Goal: Transaction & Acquisition: Purchase product/service

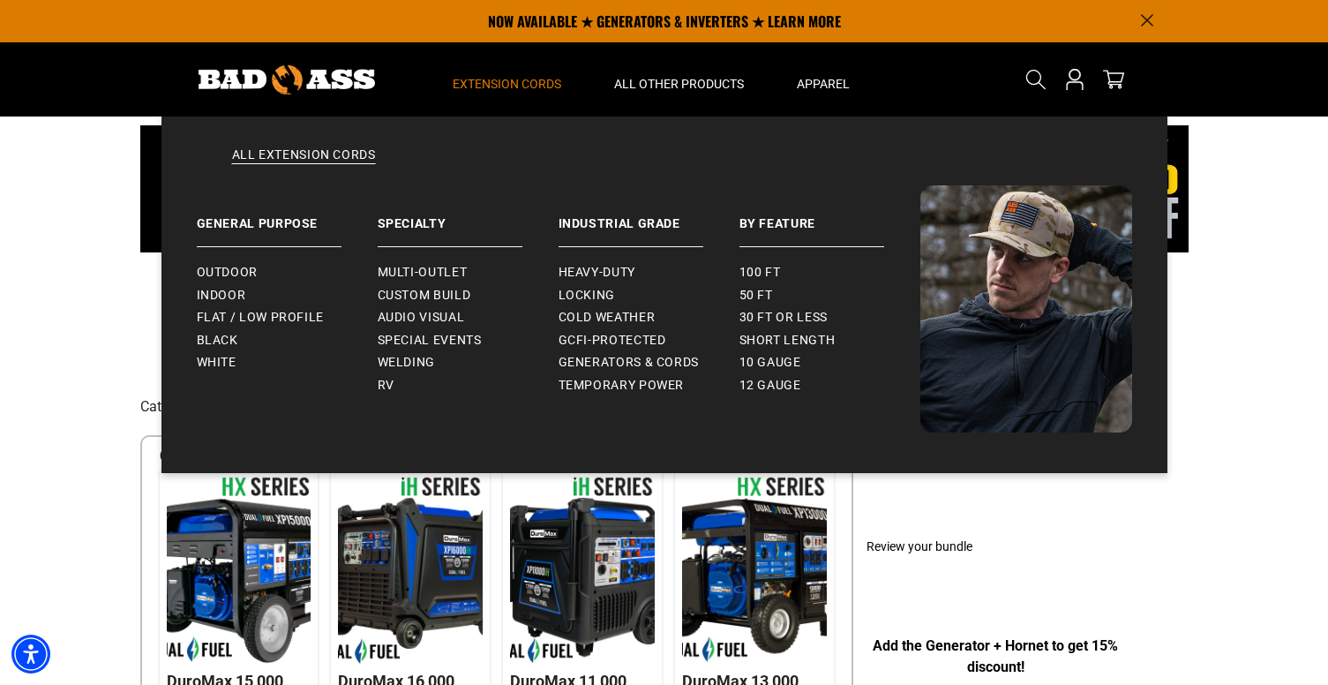
click at [528, 84] on span "Extension Cords" at bounding box center [507, 84] width 109 height 16
click at [754, 315] on span "30 ft or less" at bounding box center [783, 318] width 88 height 16
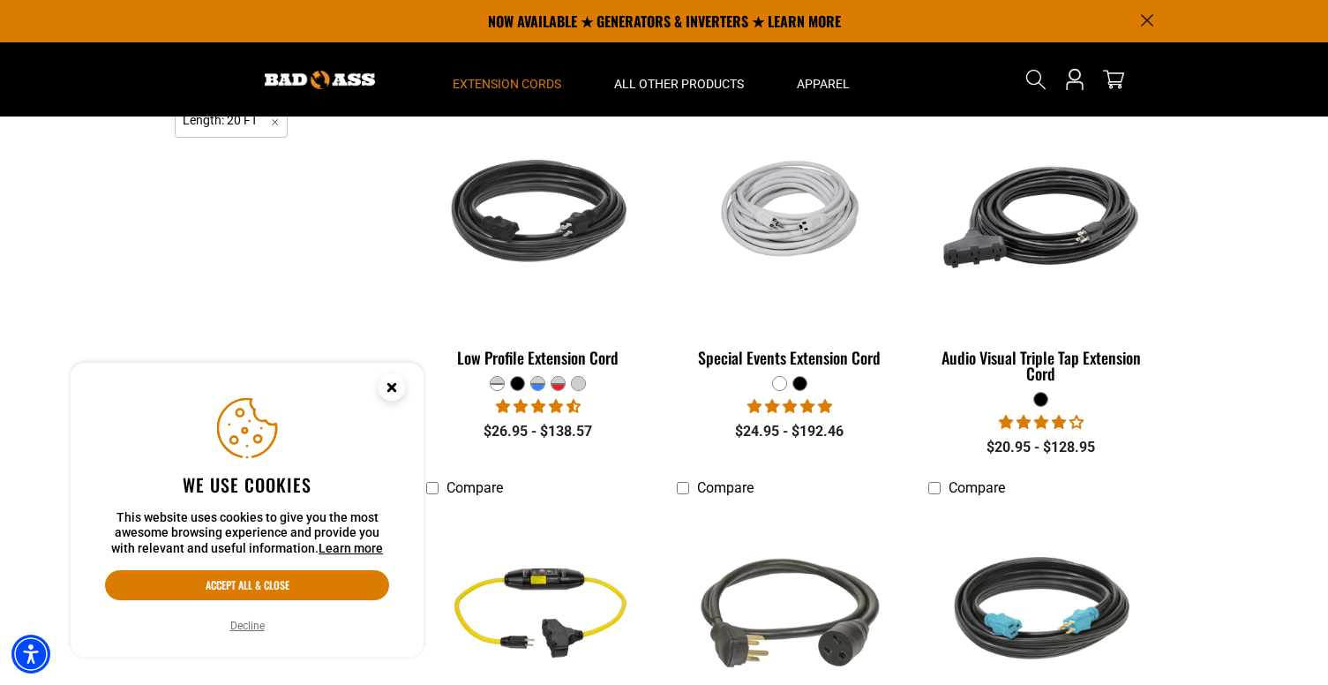
scroll to position [240, 0]
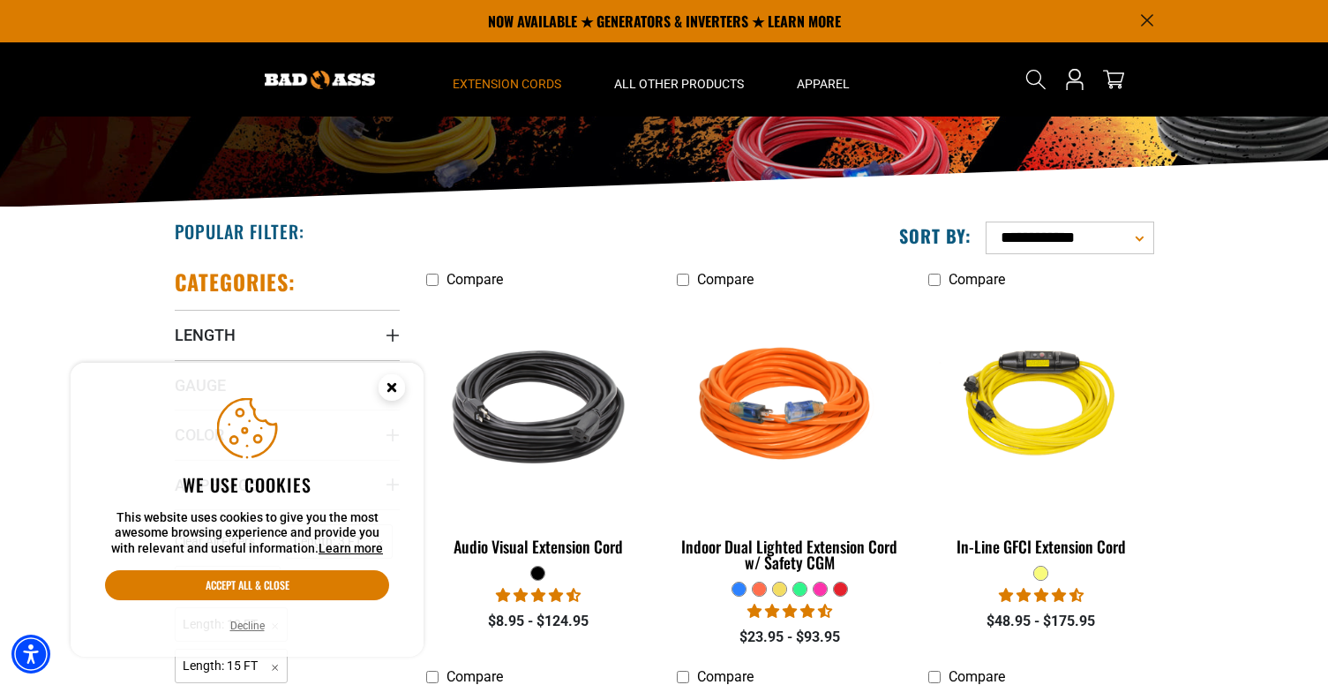
click at [760, 583] on div at bounding box center [759, 588] width 13 height 13
click at [767, 584] on fieldset at bounding box center [789, 589] width 225 height 16
click at [772, 588] on div at bounding box center [779, 588] width 15 height 15
click at [789, 589] on fieldset at bounding box center [789, 589] width 225 height 16
click at [796, 589] on div at bounding box center [799, 588] width 13 height 13
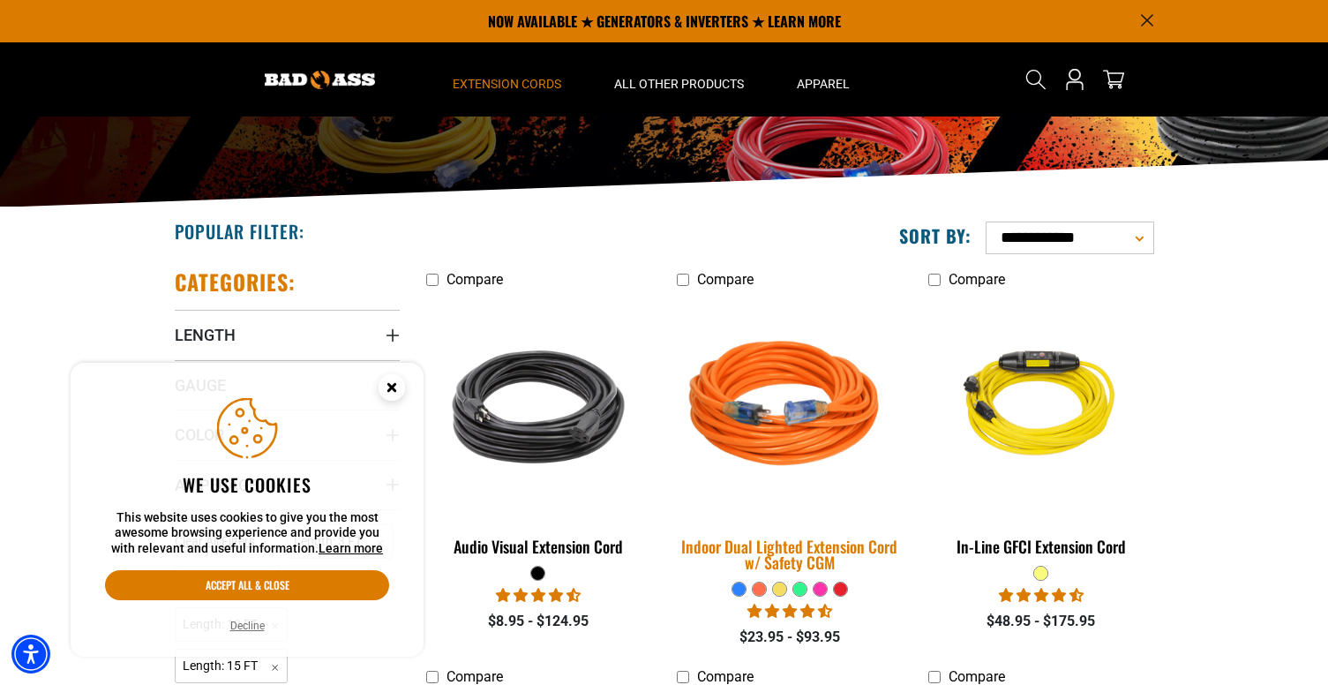
click at [797, 325] on img at bounding box center [789, 407] width 247 height 226
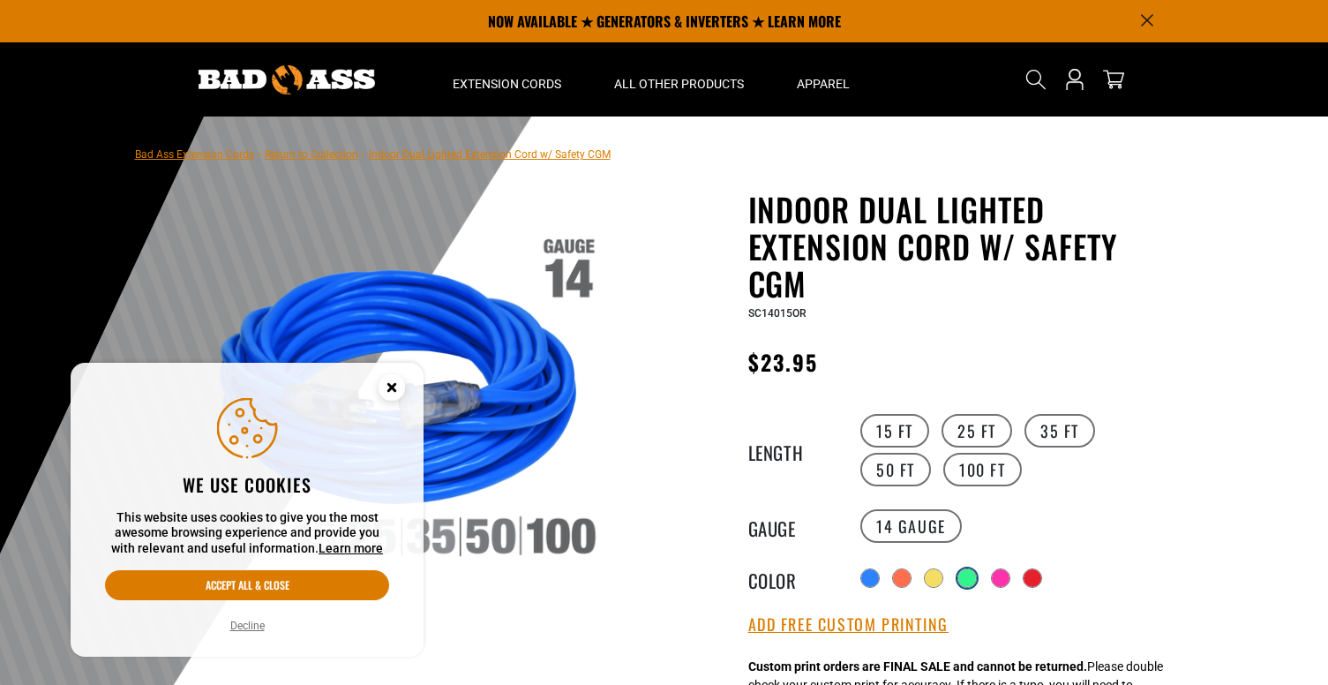
click at [971, 579] on div at bounding box center [967, 578] width 18 height 18
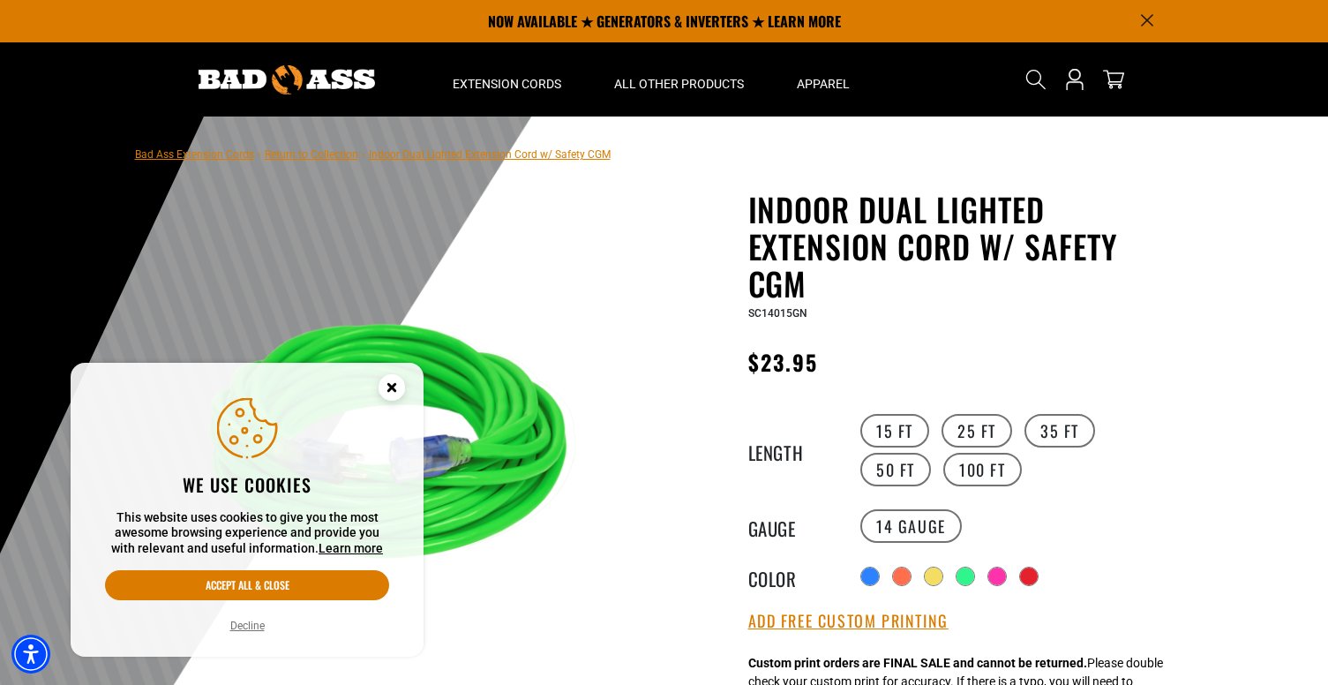
click at [397, 383] on circle "Cookie Consent" at bounding box center [391, 387] width 26 height 26
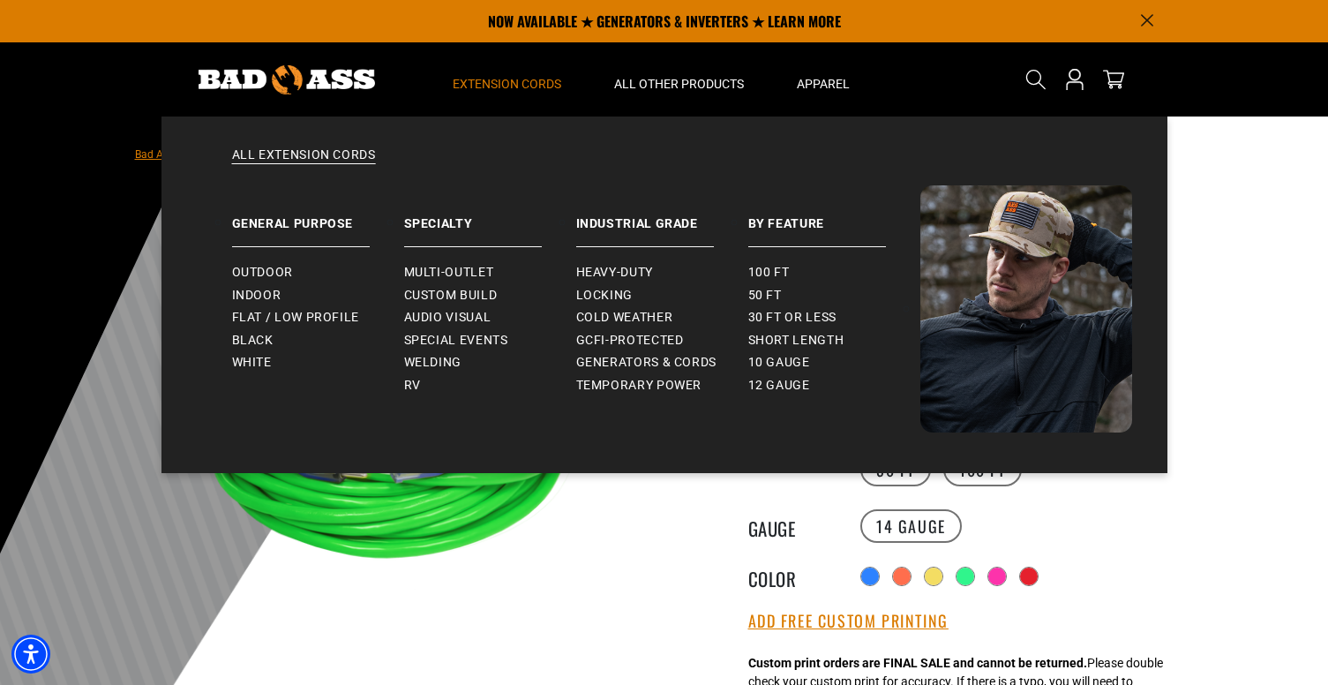
click at [552, 92] on summary "Extension Cords" at bounding box center [506, 79] width 161 height 74
click at [481, 269] on span "Multi-Outlet" at bounding box center [449, 273] width 90 height 16
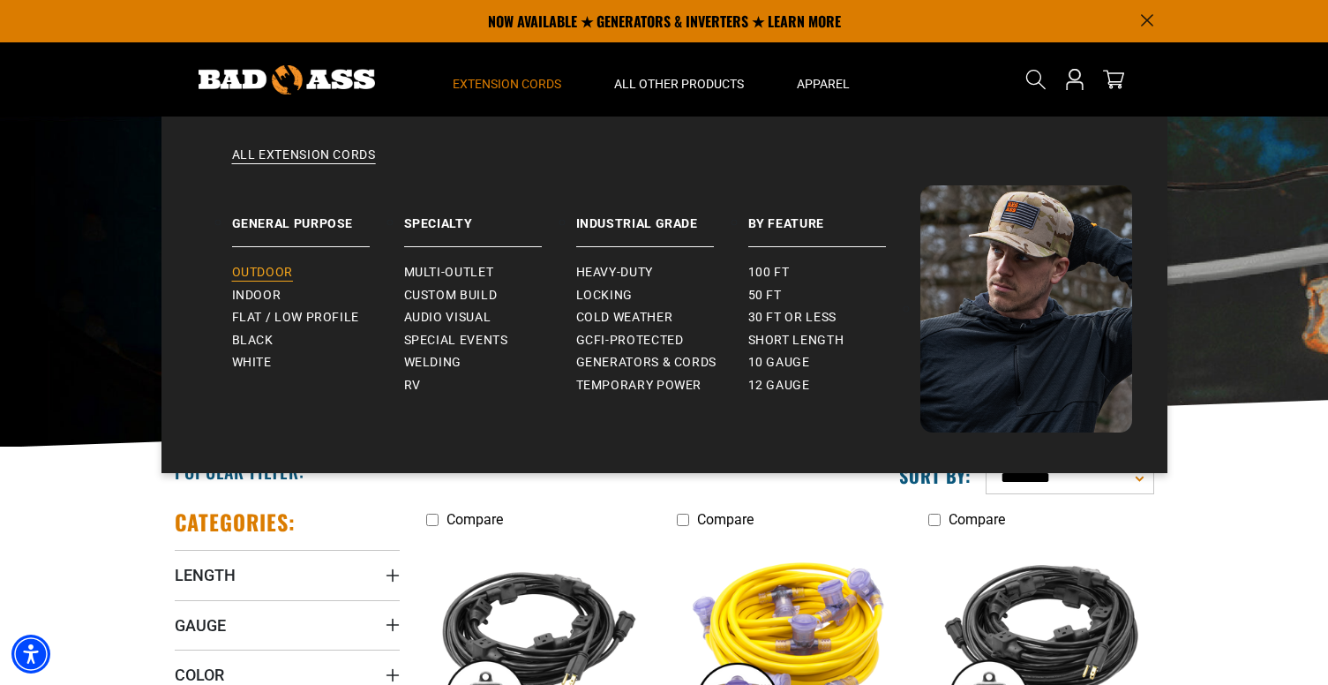
click at [246, 279] on span "Outdoor" at bounding box center [262, 273] width 61 height 16
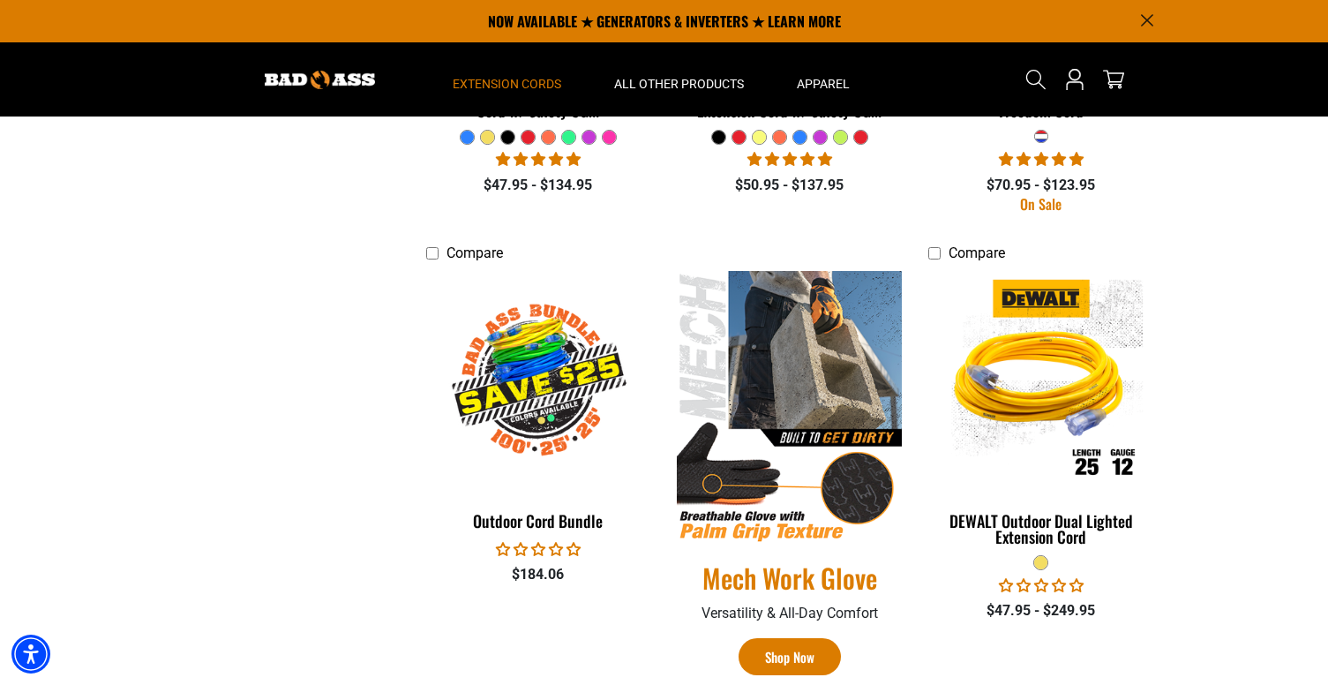
scroll to position [408, 0]
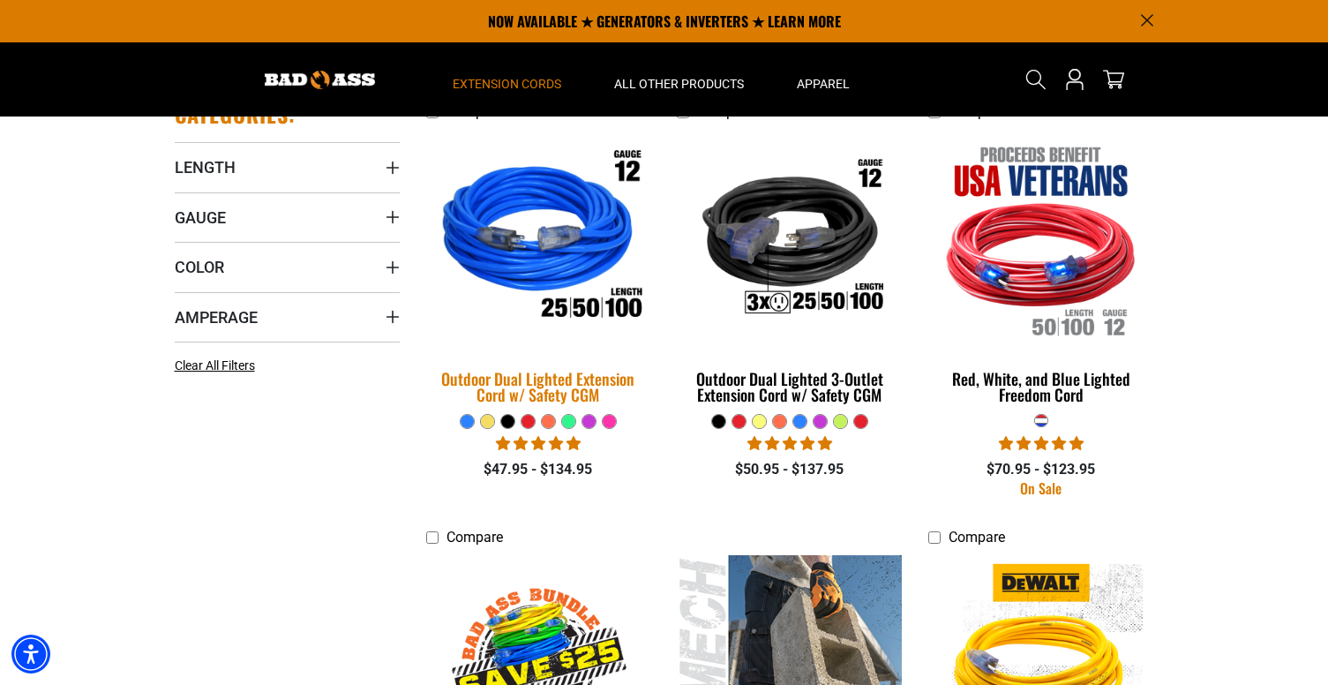
click at [541, 252] on img at bounding box center [538, 239] width 247 height 226
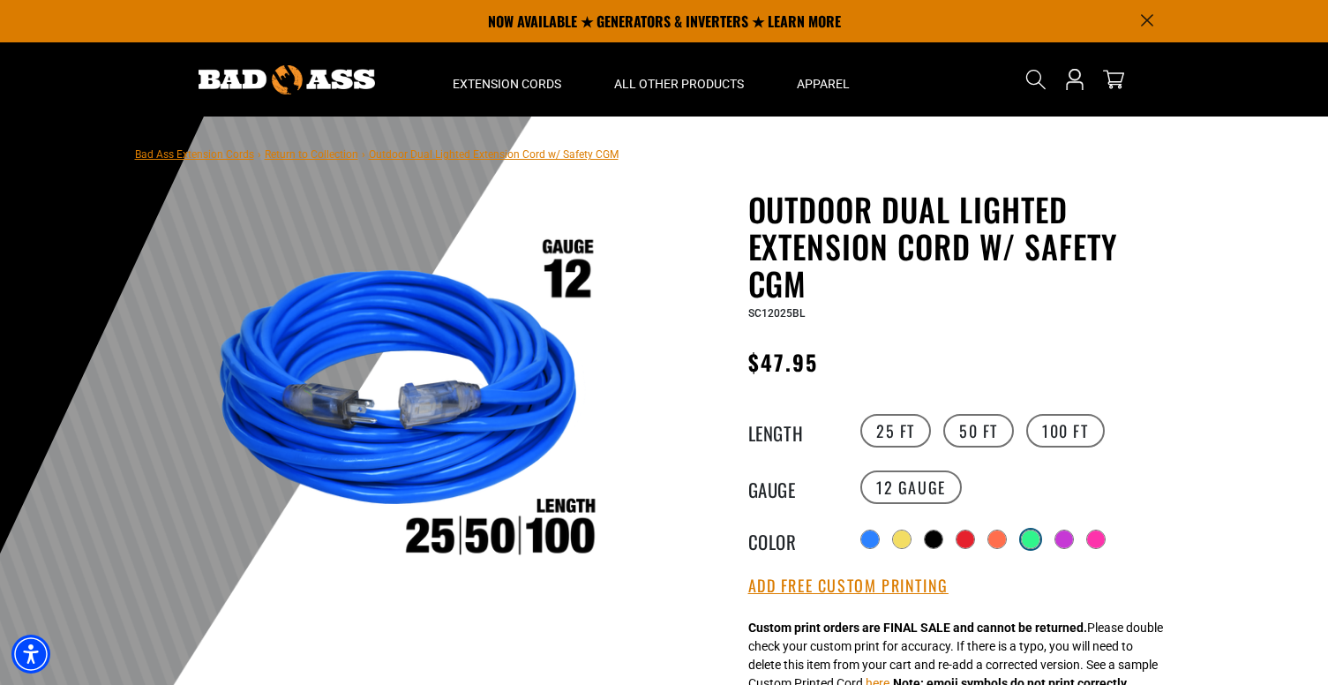
click at [1024, 540] on div at bounding box center [1031, 539] width 18 height 18
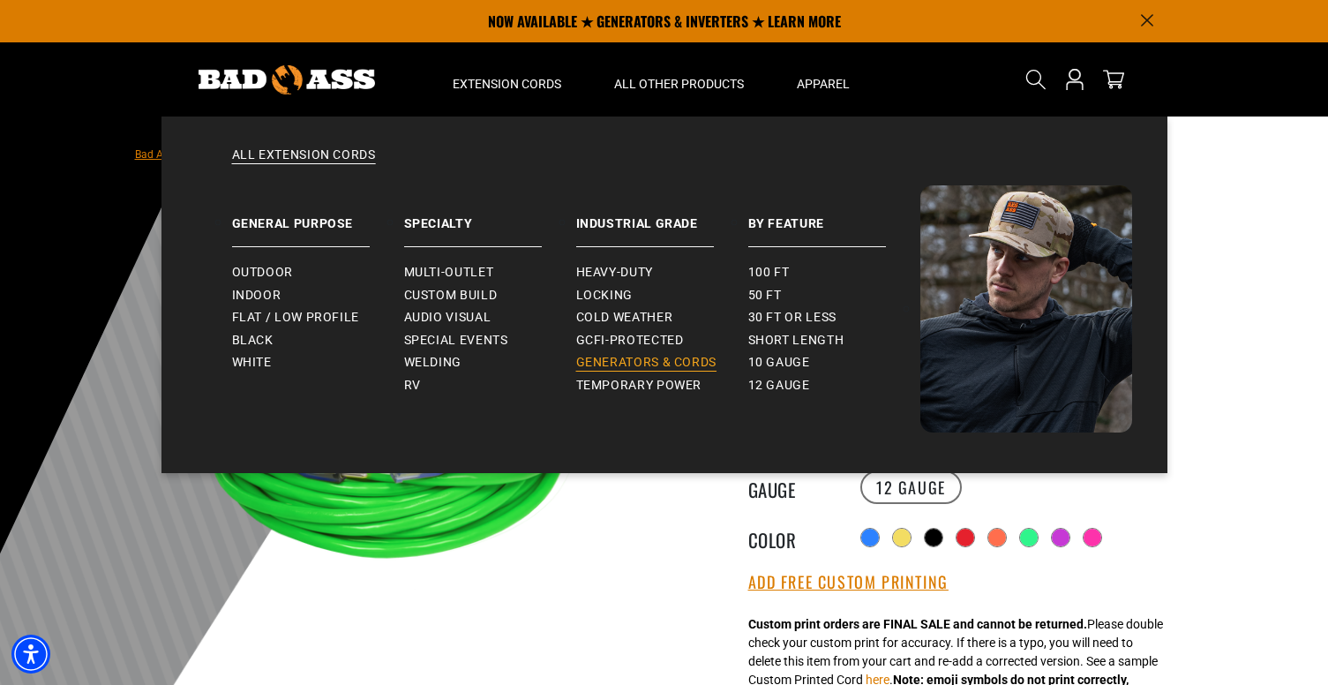
click at [632, 366] on span "Generators & Cords" at bounding box center [646, 363] width 141 height 16
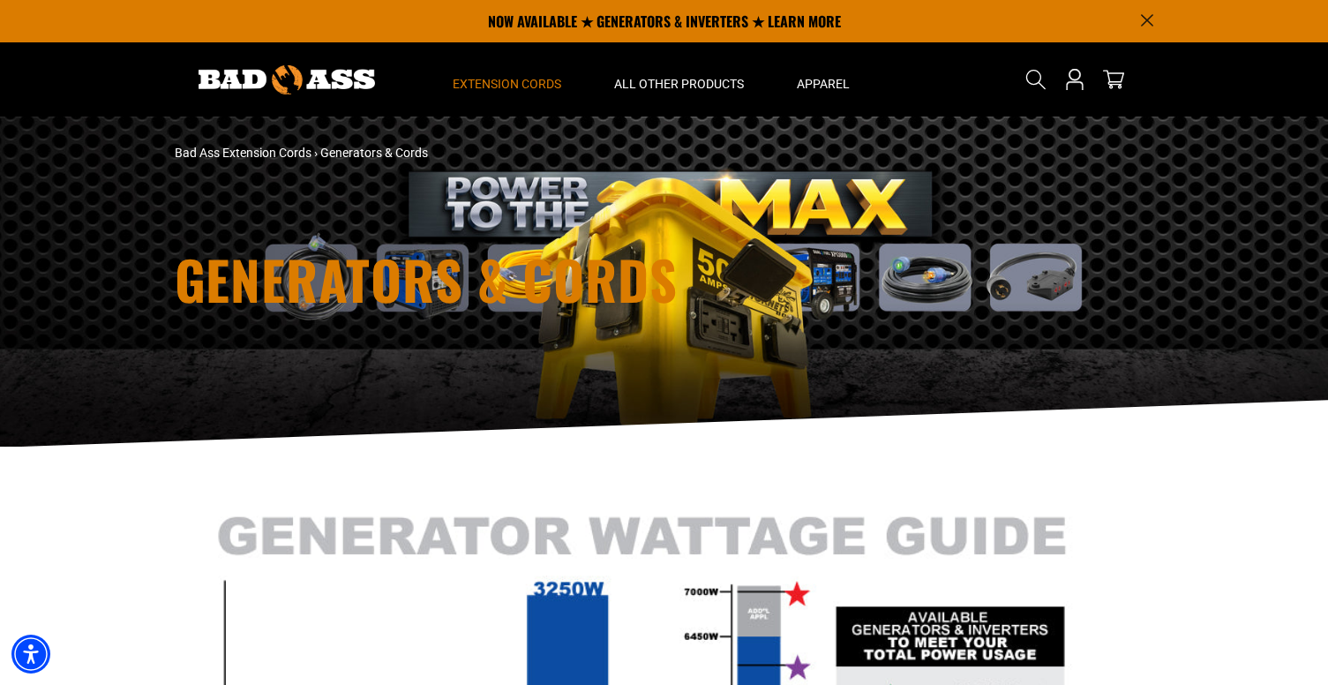
click at [306, 91] on img at bounding box center [286, 79] width 176 height 29
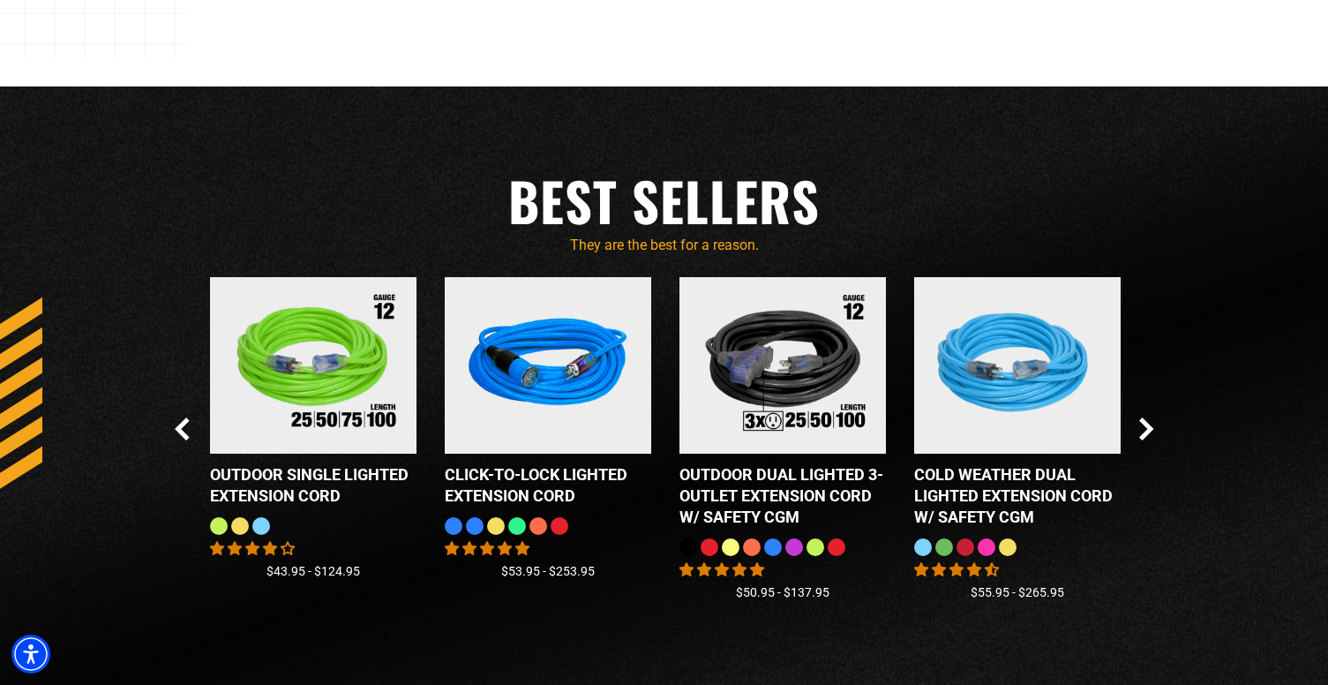
scroll to position [1504, 0]
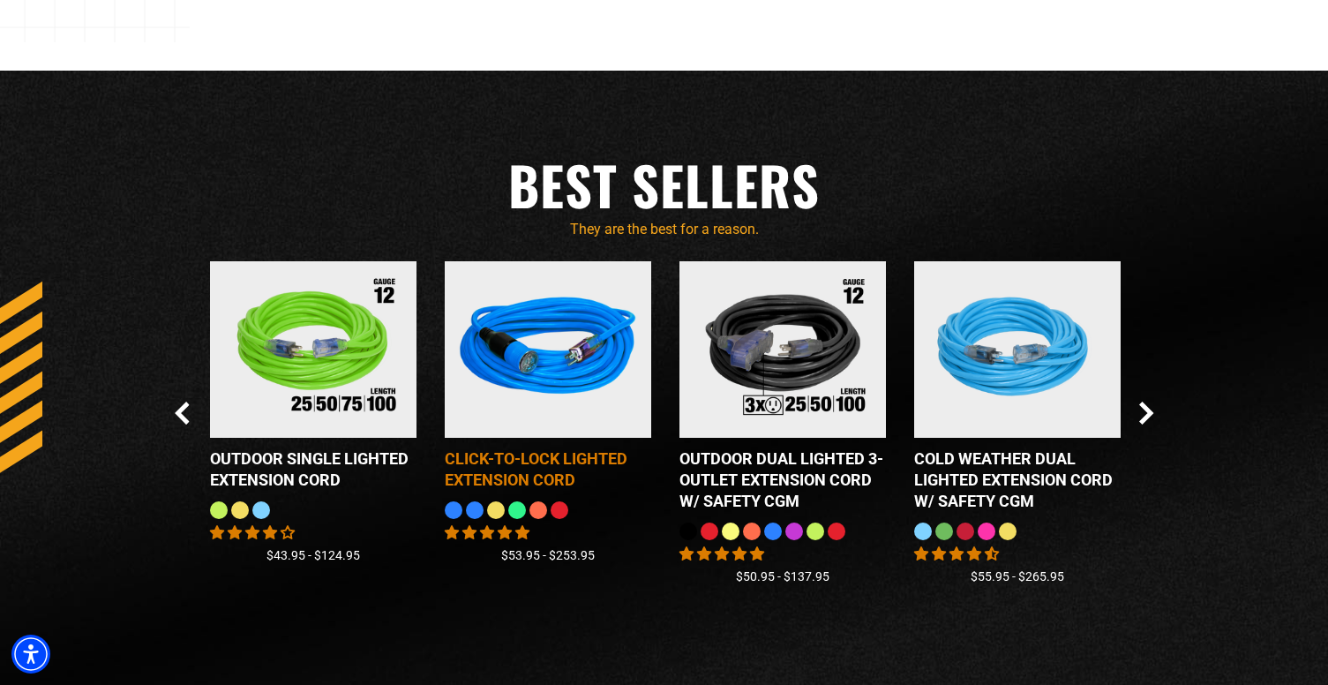
click at [604, 402] on img at bounding box center [548, 349] width 221 height 199
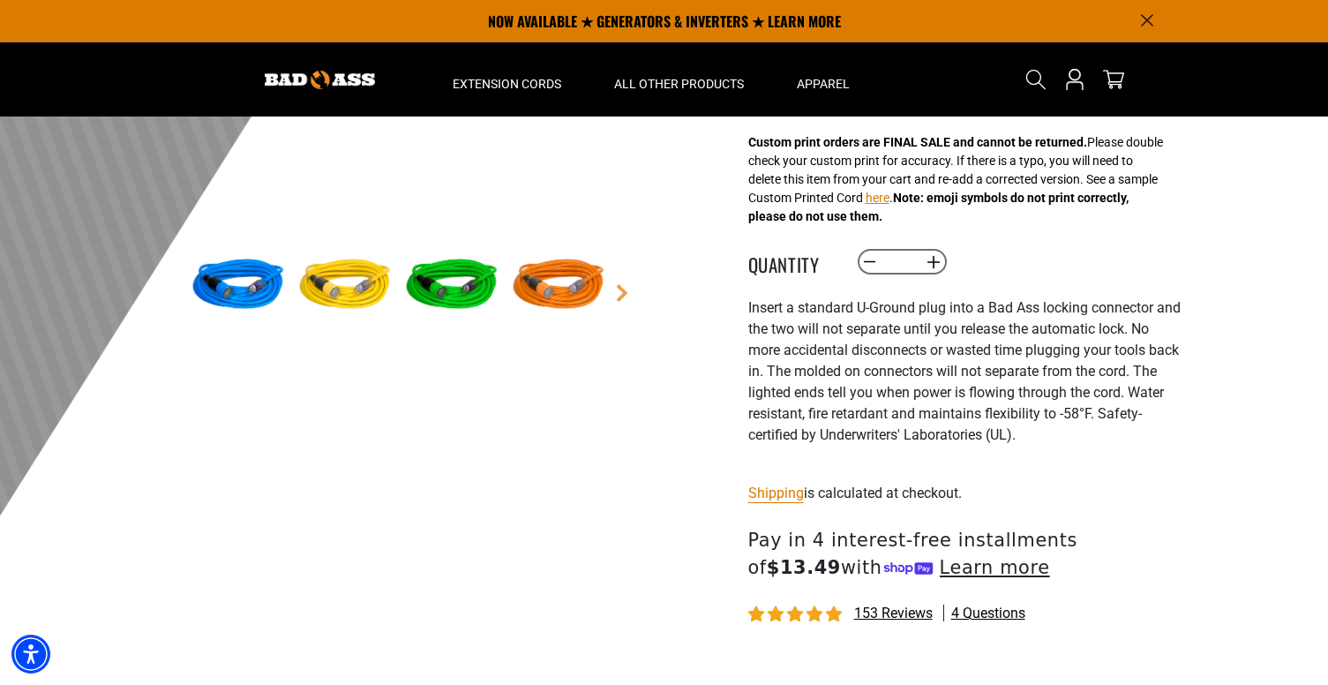
scroll to position [329, 0]
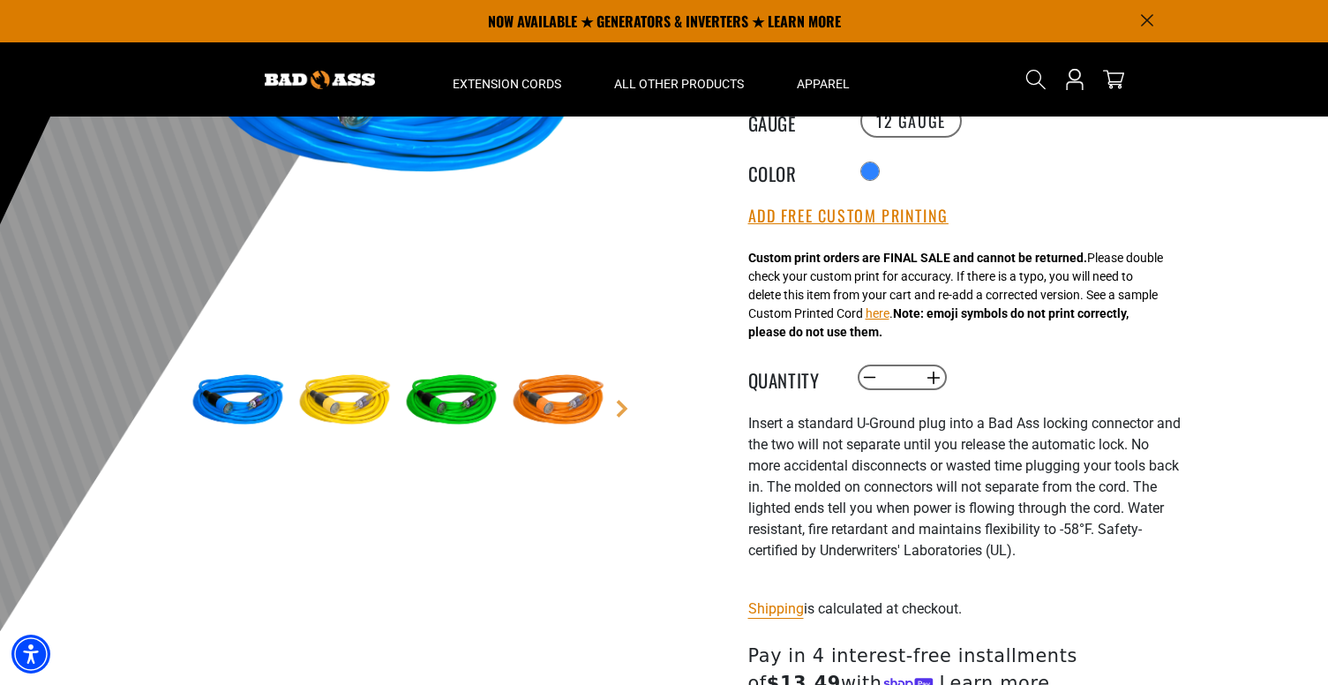
click at [438, 387] on img at bounding box center [452, 401] width 102 height 102
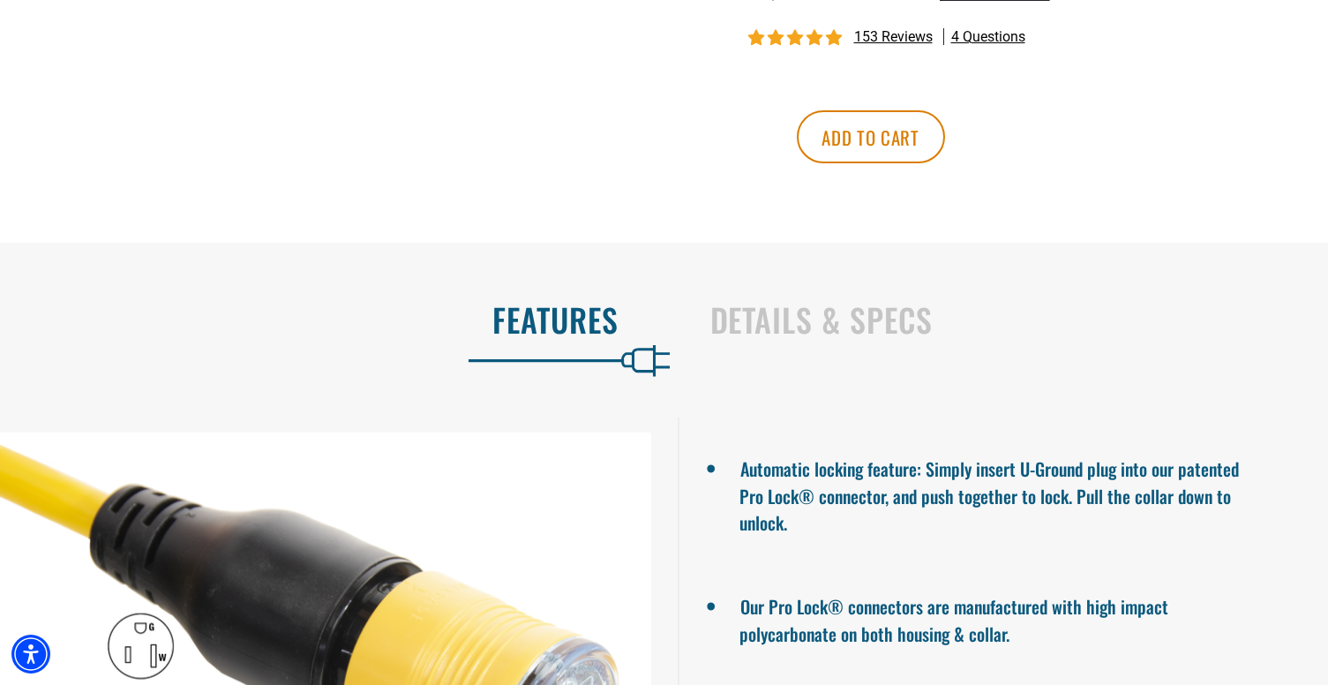
scroll to position [1442, 0]
